Goal: Find specific page/section

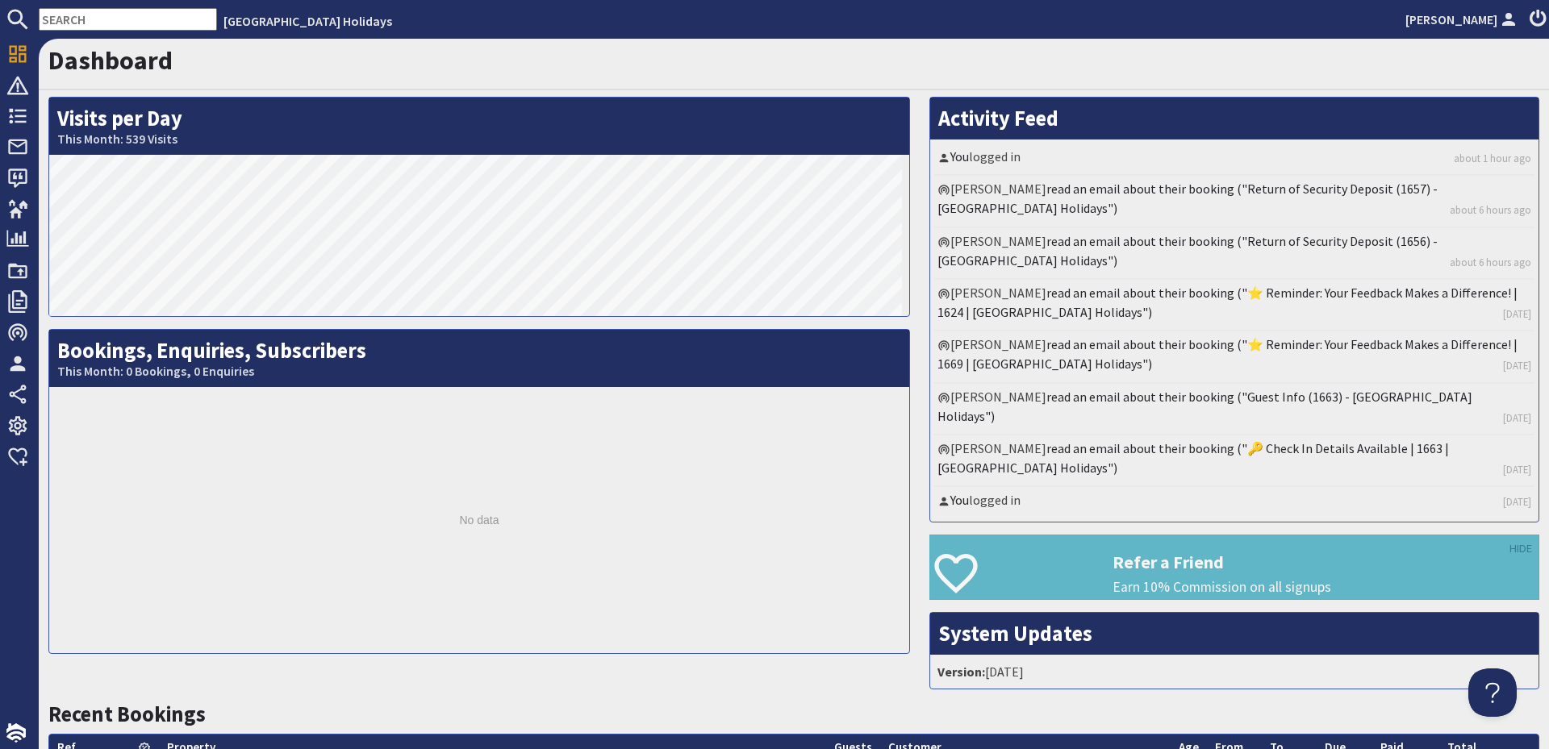
click at [159, 19] on input "text" at bounding box center [128, 19] width 178 height 23
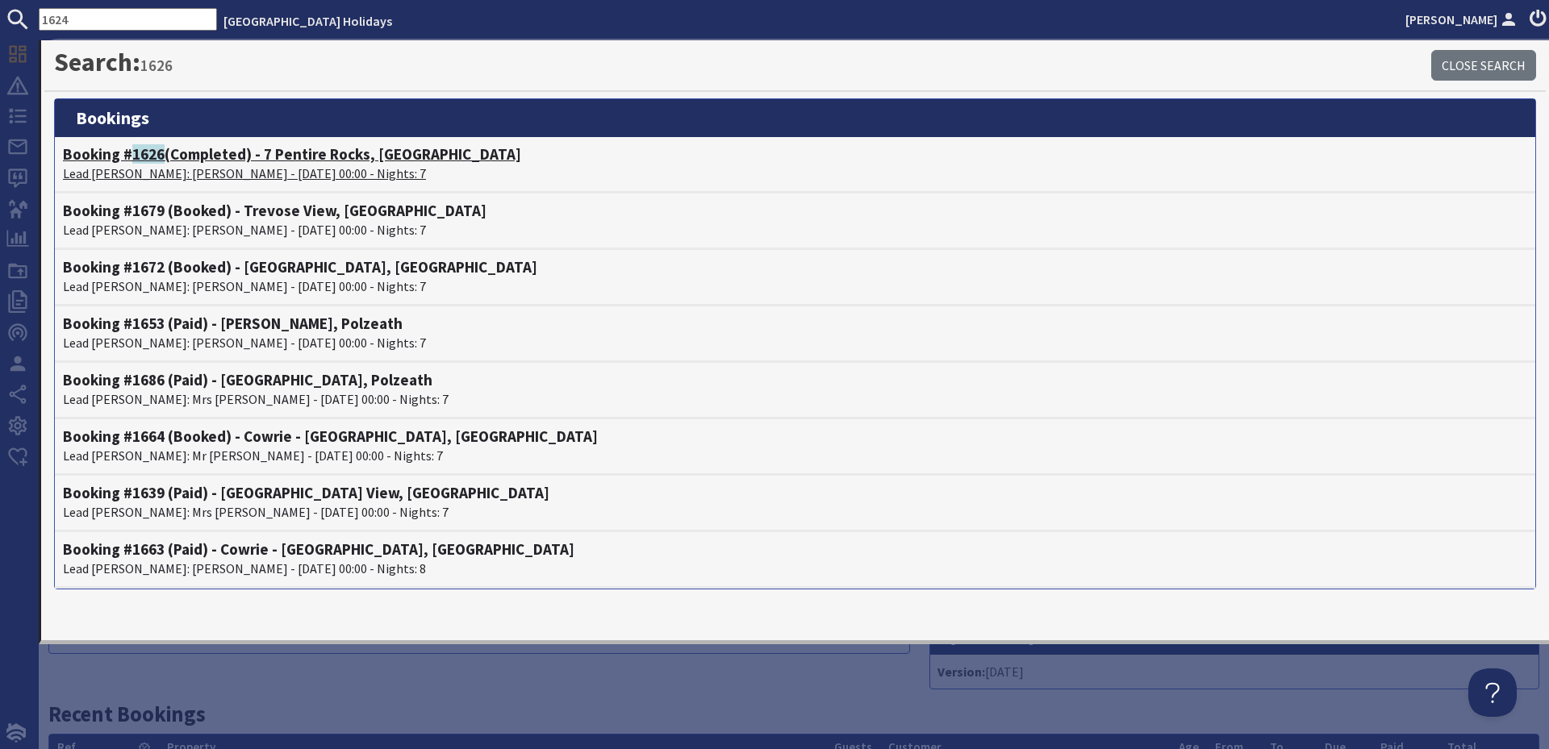
type input "1624"
click at [174, 150] on h4 "Booking # 1626 (Completed) - 7 Pentire Rocks, New Polzeath" at bounding box center [795, 154] width 1464 height 19
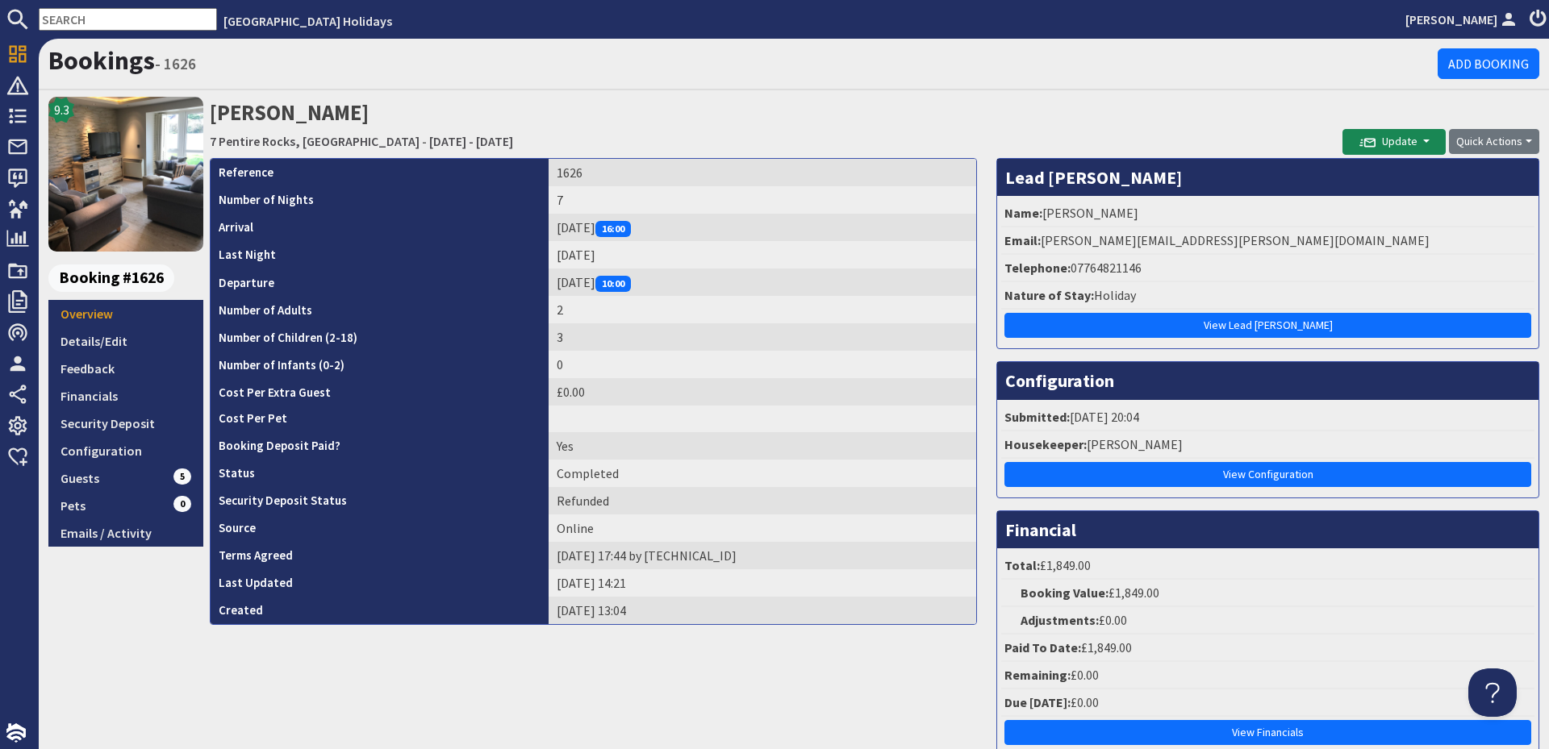
click at [108, 27] on input "text" at bounding box center [128, 19] width 178 height 23
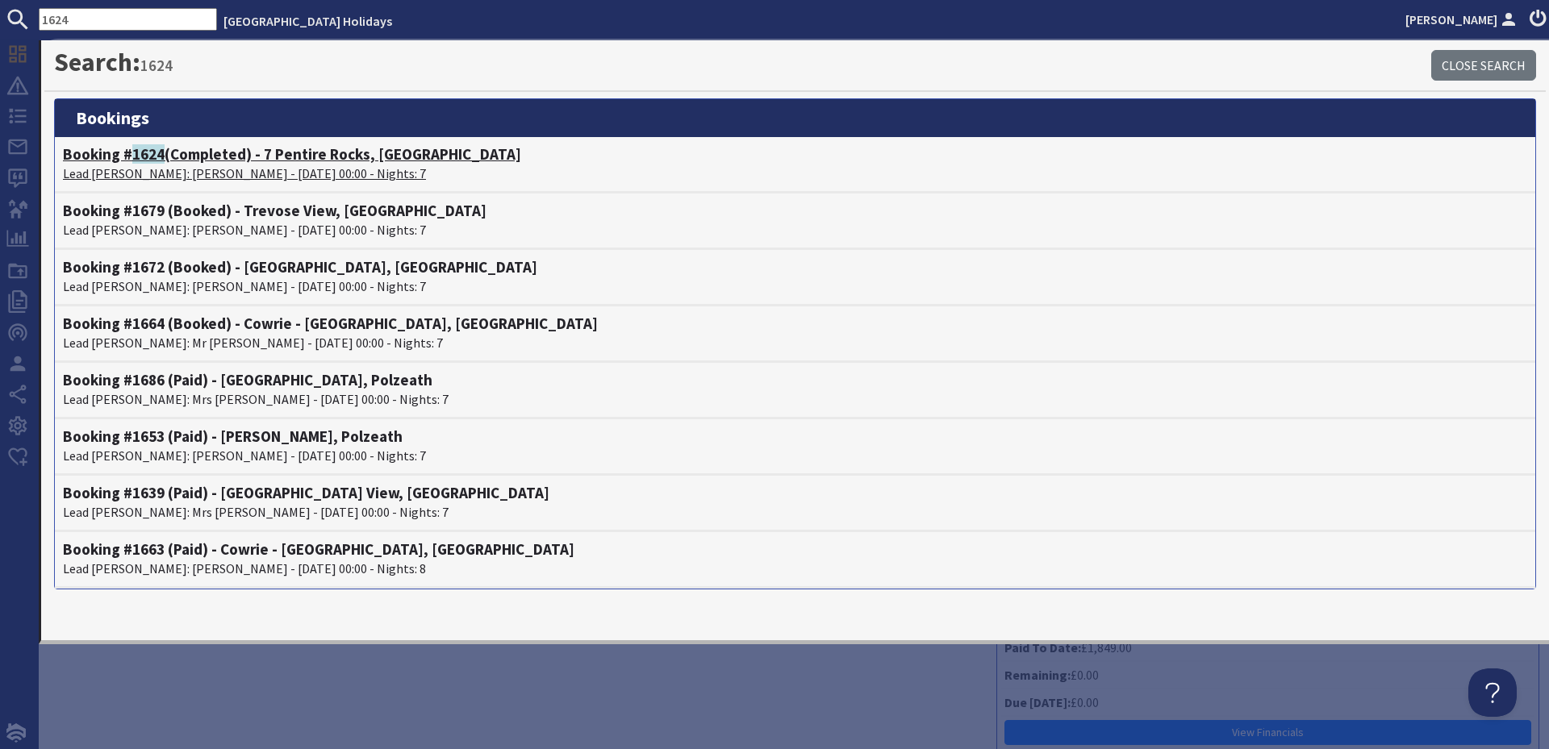
type input "1624"
click at [169, 149] on h4 "Booking # 1624 (Completed) - 7 Pentire Rocks, New Polzeath" at bounding box center [795, 154] width 1464 height 19
